Goal: Communication & Community: Participate in discussion

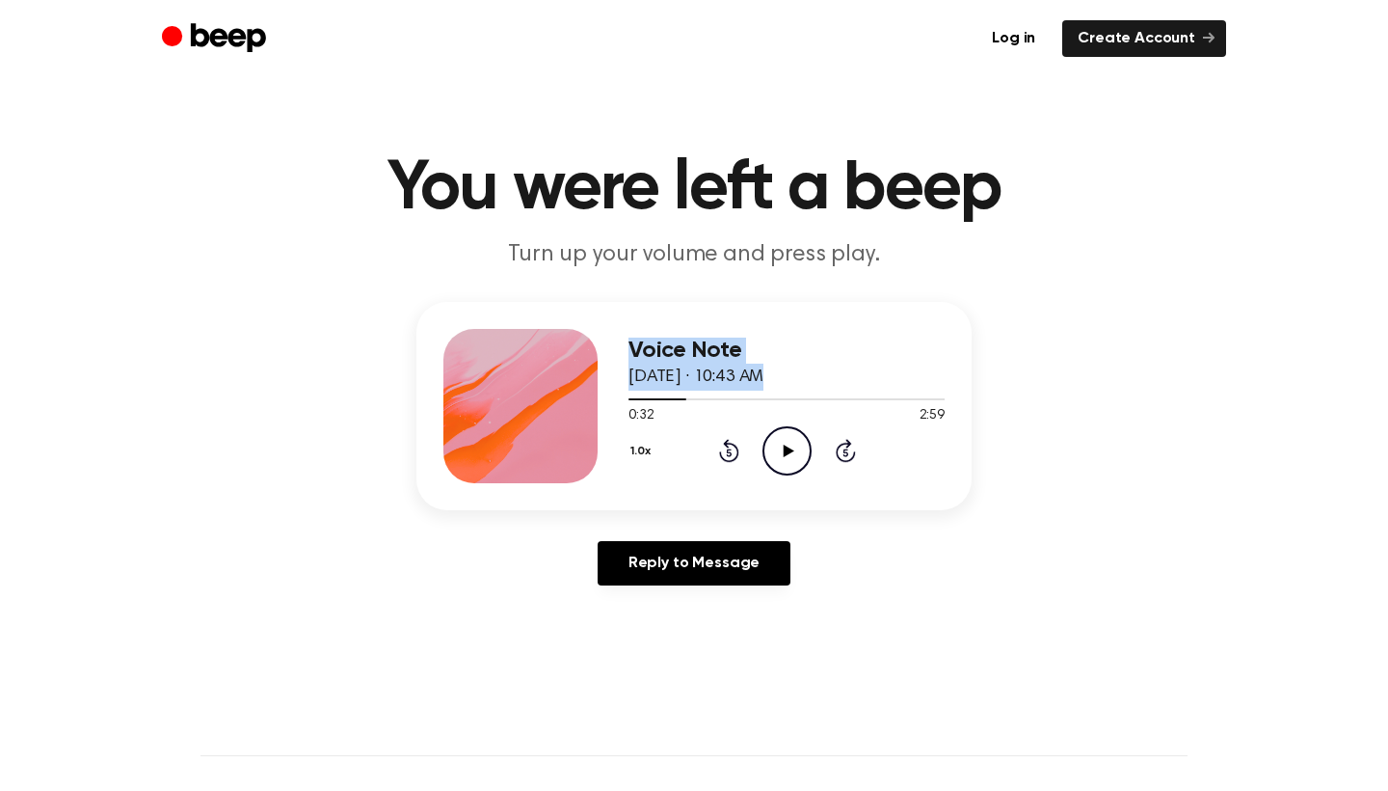
drag, startPoint x: 684, startPoint y: 396, endPoint x: 613, endPoint y: 394, distance: 70.4
click at [613, 394] on div "Voice Note [DATE] · 10:43 AM 0:32 2:59 Your browser does not support the [objec…" at bounding box center [694, 406] width 555 height 208
click at [711, 438] on div "1.0x Rewind 5 seconds Play Audio Skip 5 seconds" at bounding box center [787, 450] width 316 height 49
drag, startPoint x: 680, startPoint y: 400, endPoint x: 657, endPoint y: 396, distance: 23.5
click at [657, 396] on div at bounding box center [787, 398] width 316 height 15
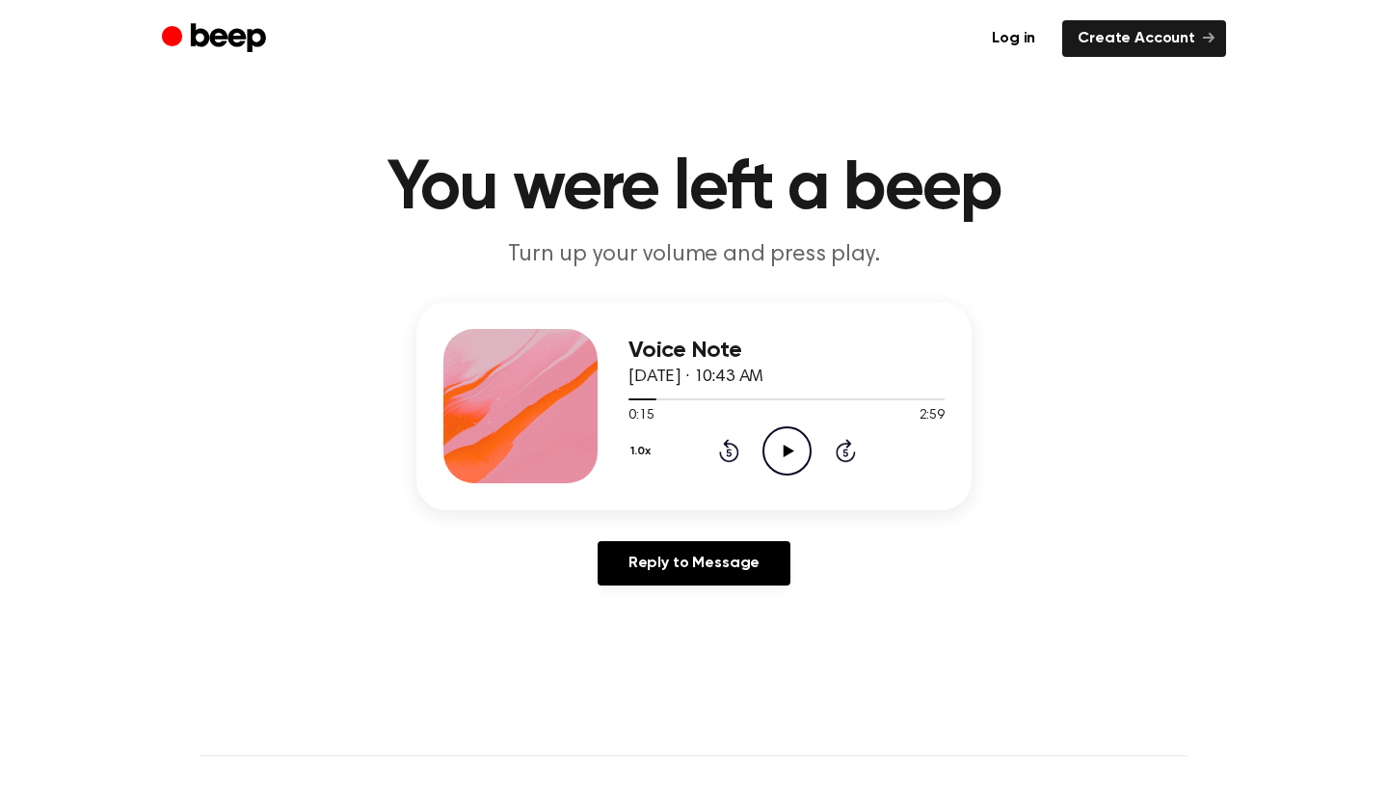
click at [724, 458] on icon at bounding box center [729, 450] width 20 height 23
click at [783, 456] on icon "Play Audio" at bounding box center [787, 450] width 49 height 49
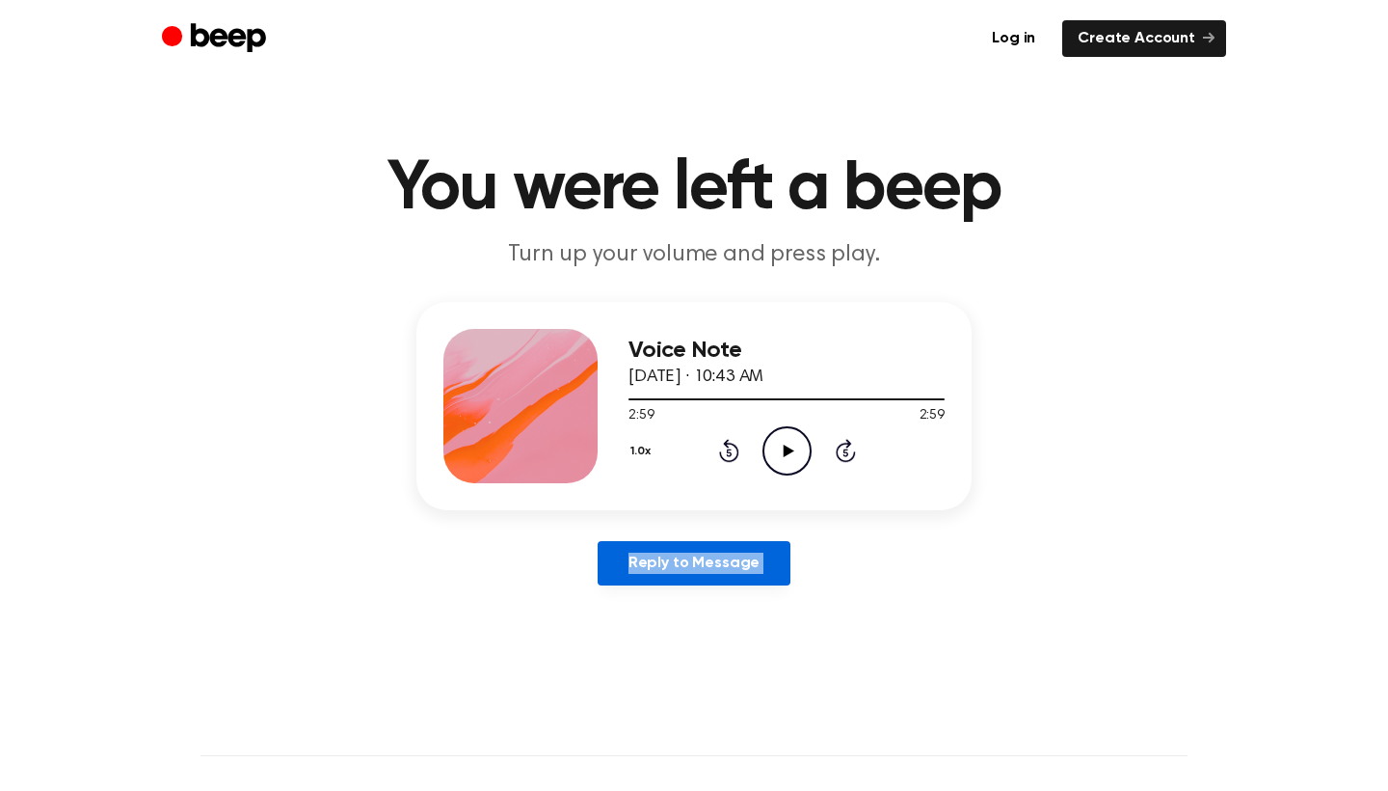
click at [683, 558] on link "Reply to Message" at bounding box center [694, 563] width 193 height 44
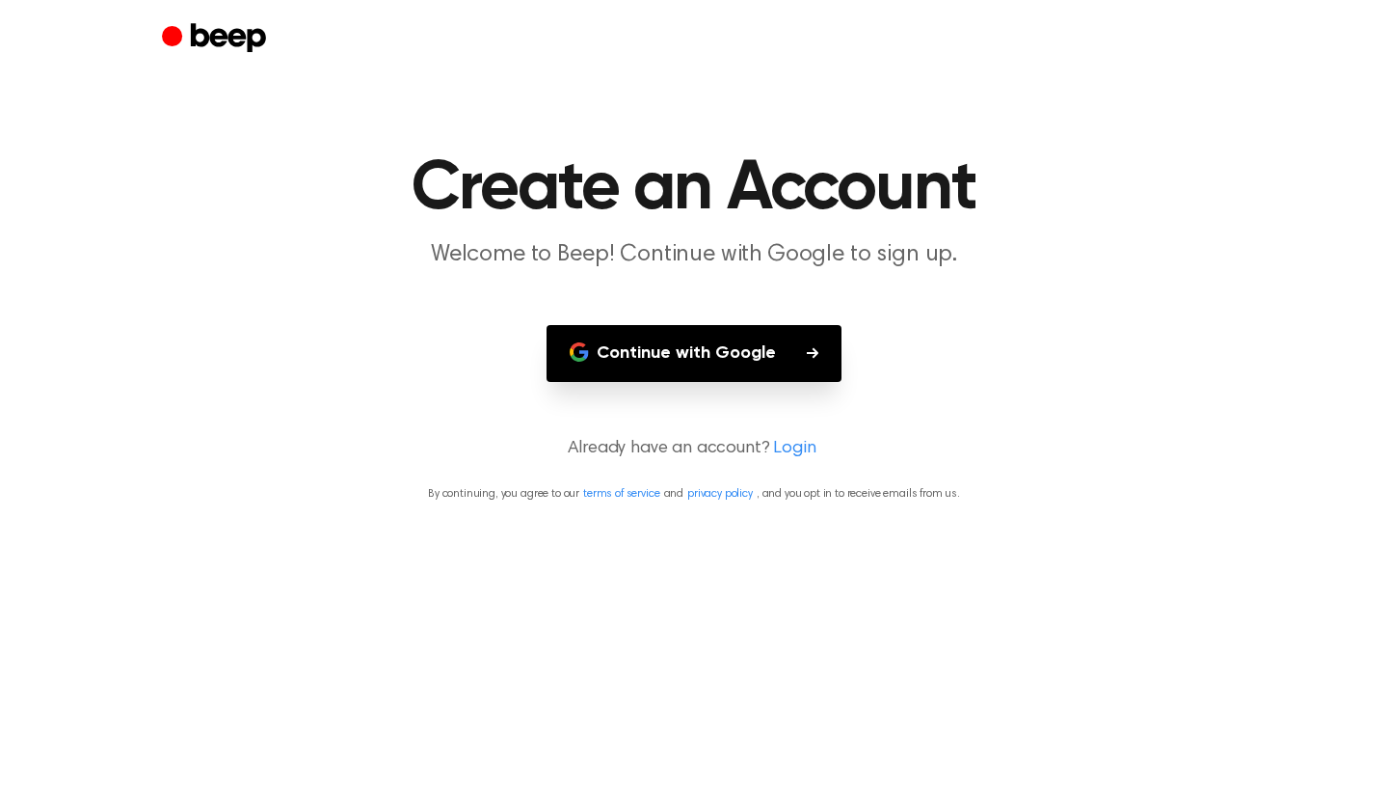
click at [719, 364] on button "Continue with Google" at bounding box center [694, 353] width 295 height 57
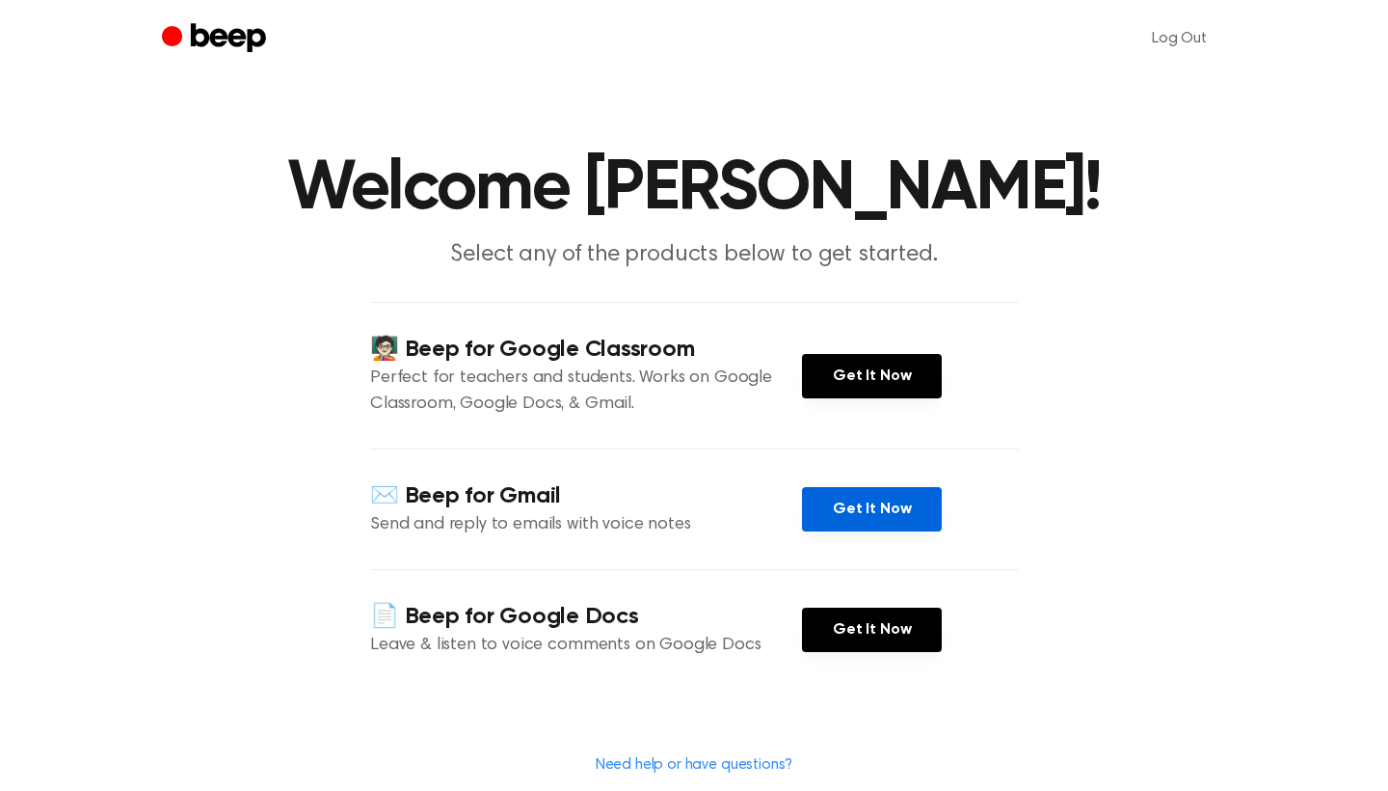
click at [912, 515] on link "Get It Now" at bounding box center [872, 509] width 140 height 44
